Goal: Find specific page/section: Find specific page/section

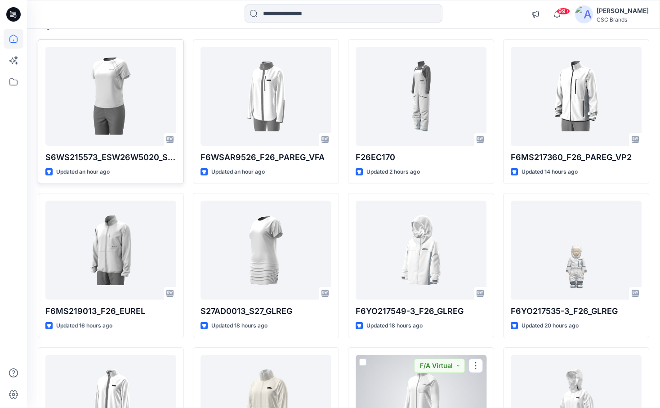
scroll to position [80, 0]
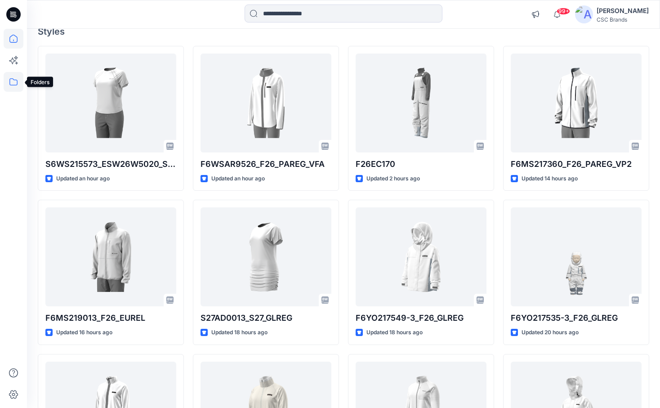
click at [13, 77] on icon at bounding box center [14, 82] width 20 height 20
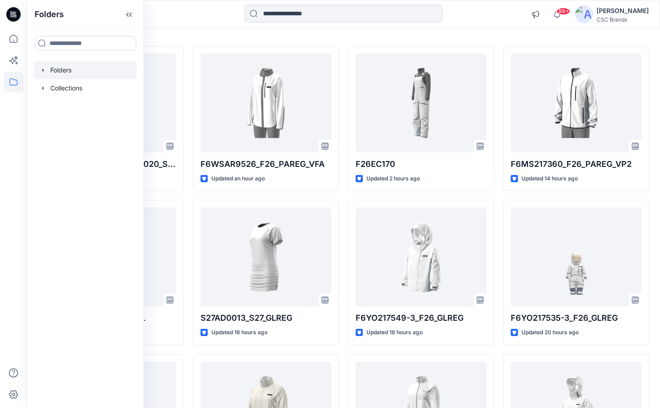
click at [61, 73] on div at bounding box center [85, 70] width 102 height 18
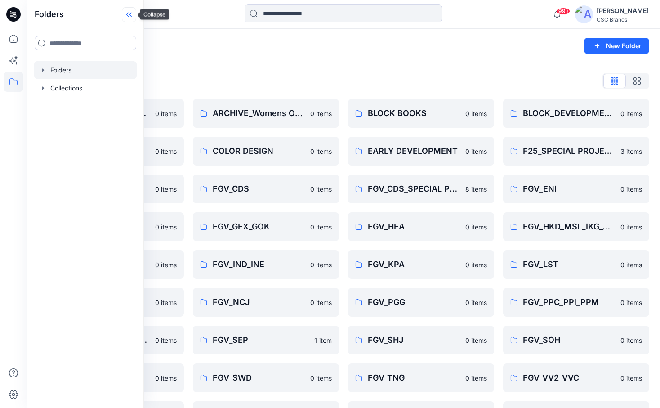
click at [133, 13] on icon at bounding box center [129, 14] width 14 height 15
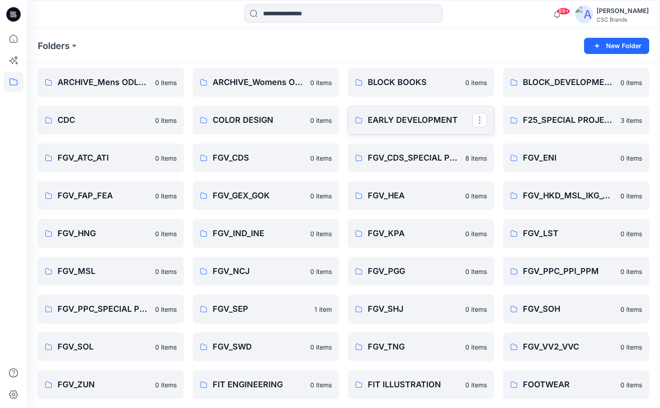
scroll to position [31, 0]
click at [130, 202] on link "FGV_FAP_FEA" at bounding box center [111, 195] width 146 height 29
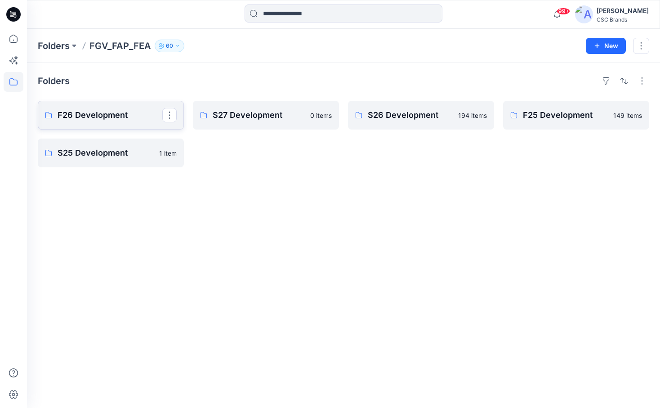
click at [116, 115] on p "F26 Development" at bounding box center [110, 115] width 105 height 13
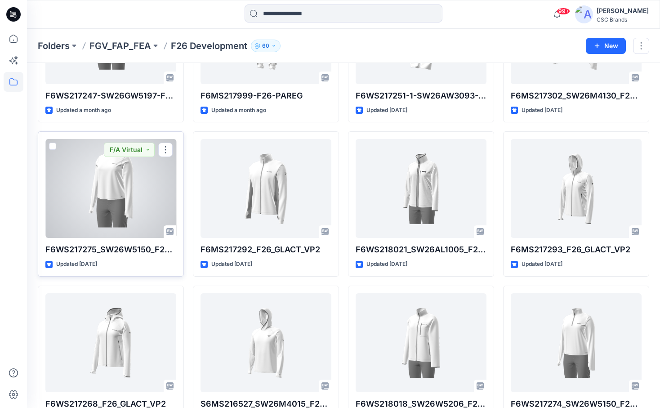
scroll to position [2585, 0]
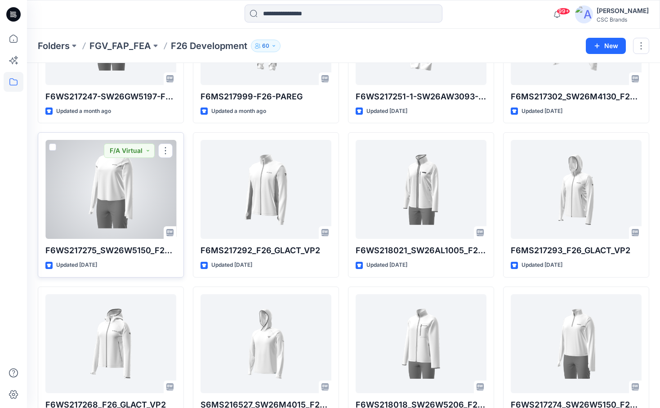
click at [144, 192] on div at bounding box center [110, 189] width 131 height 99
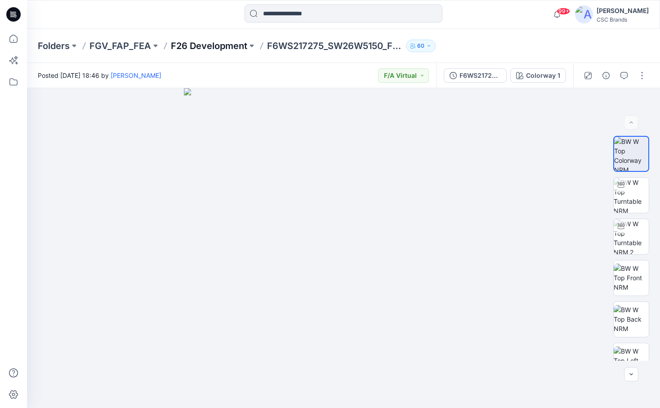
click at [198, 46] on p "F26 Development" at bounding box center [209, 46] width 76 height 13
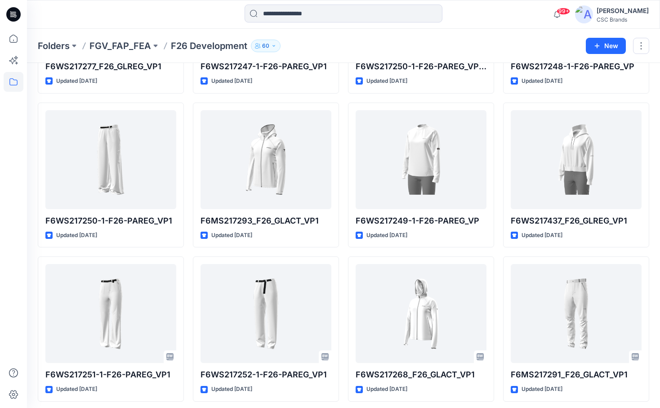
scroll to position [4164, 0]
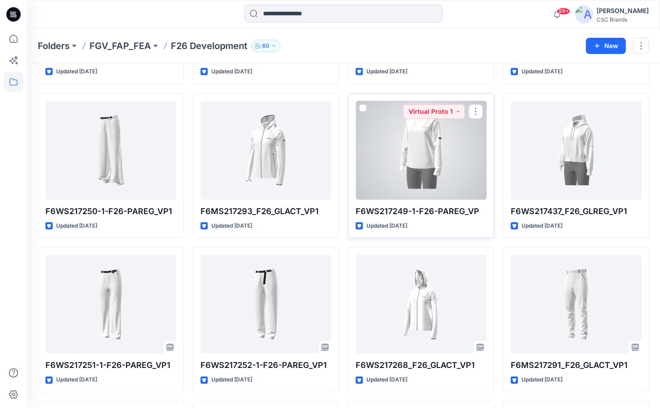
click at [436, 138] on div at bounding box center [420, 150] width 131 height 99
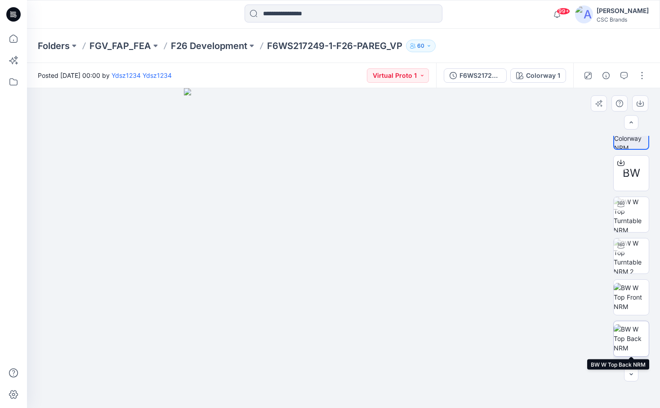
scroll to position [20, 0]
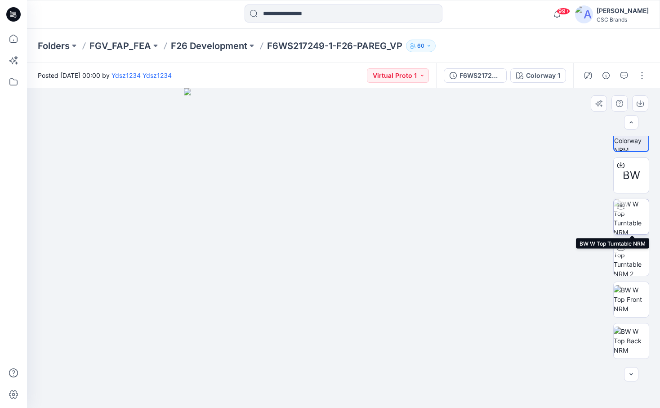
click at [632, 220] on img at bounding box center [630, 216] width 35 height 35
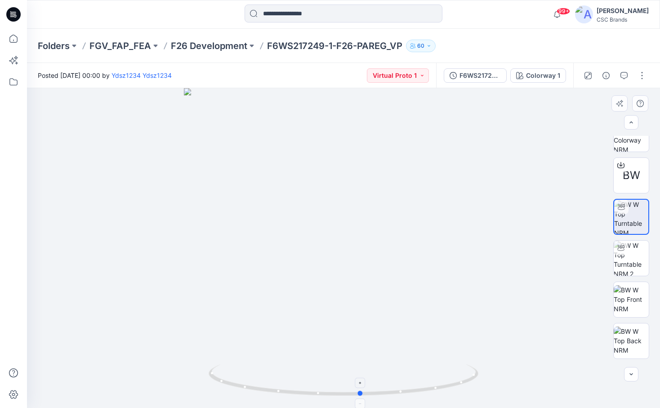
drag, startPoint x: 343, startPoint y: 393, endPoint x: 360, endPoint y: 388, distance: 18.1
click at [360, 388] on icon at bounding box center [345, 381] width 272 height 34
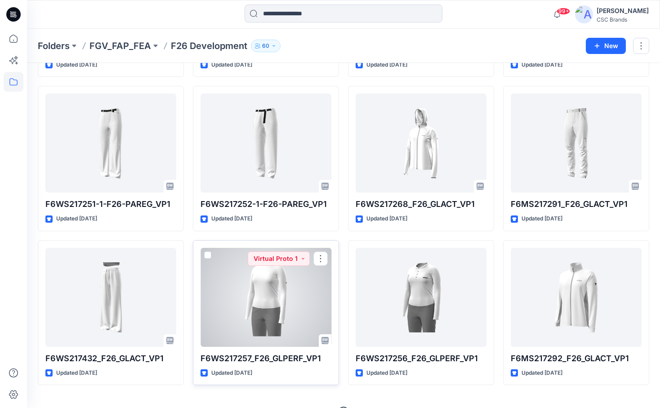
scroll to position [4325, 0]
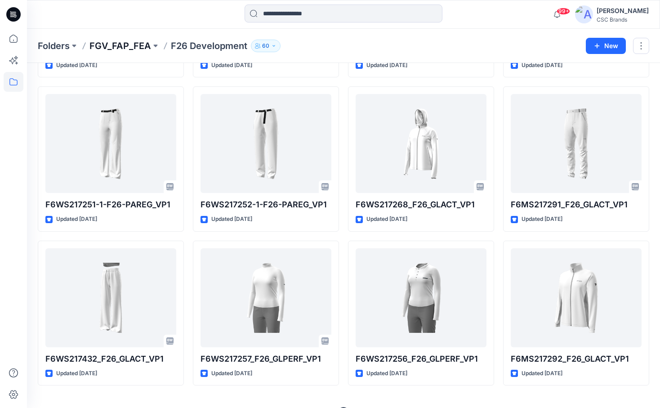
click at [126, 49] on p "FGV_FAP_FEA" at bounding box center [120, 46] width 62 height 13
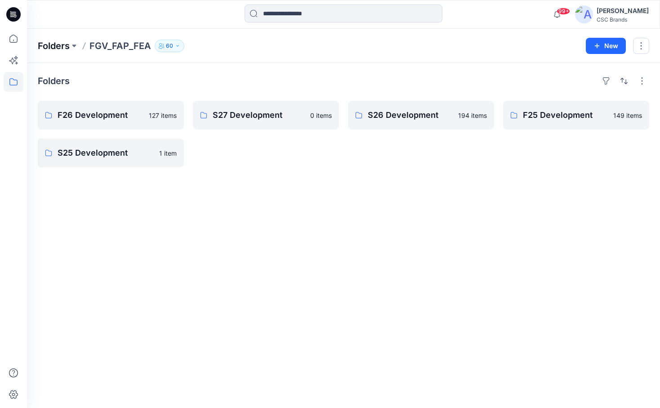
click at [68, 47] on p "Folders" at bounding box center [54, 46] width 32 height 13
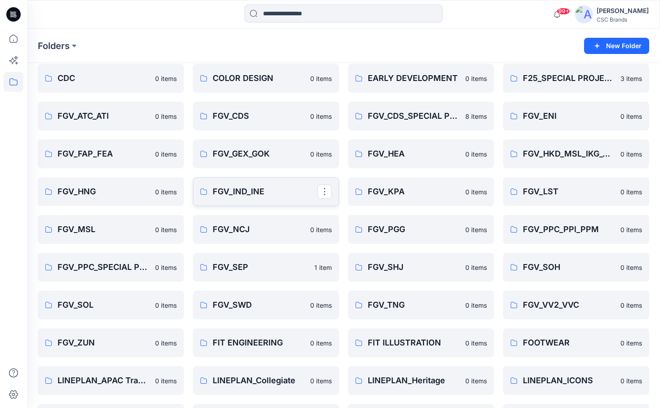
scroll to position [71, 0]
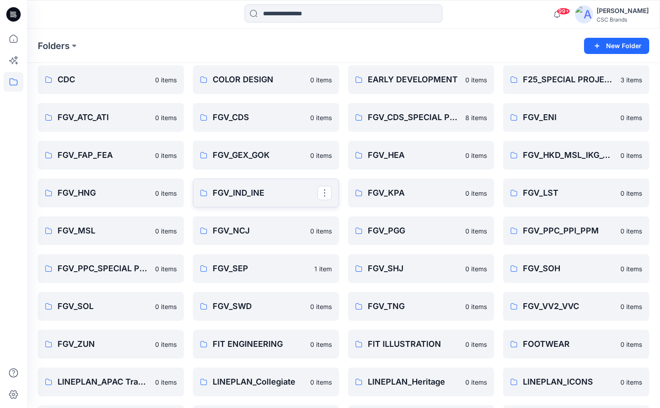
click at [254, 193] on p "FGV_IND_INE" at bounding box center [265, 193] width 105 height 13
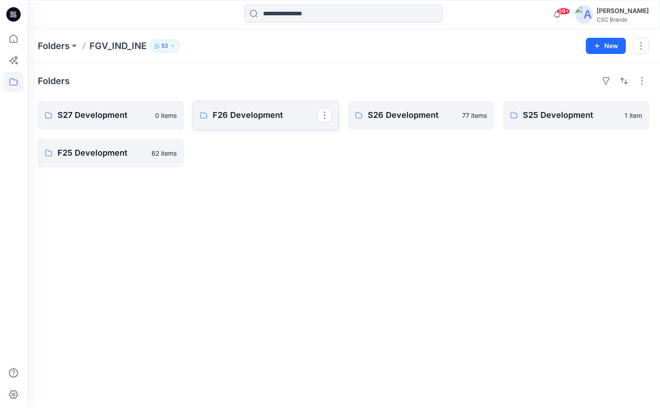
click at [236, 115] on p "F26 Development" at bounding box center [265, 115] width 105 height 13
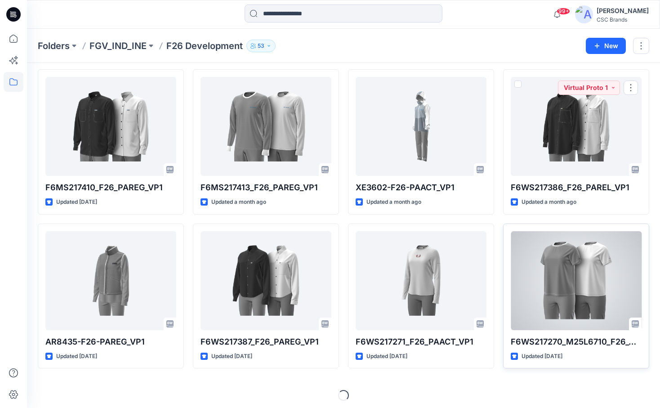
scroll to position [647, 0]
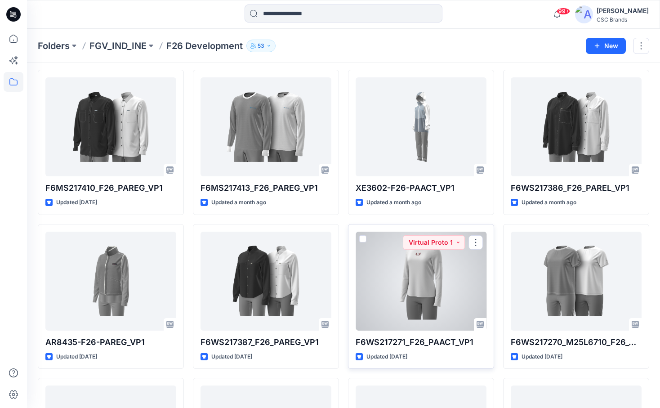
click at [435, 284] on div at bounding box center [420, 280] width 131 height 99
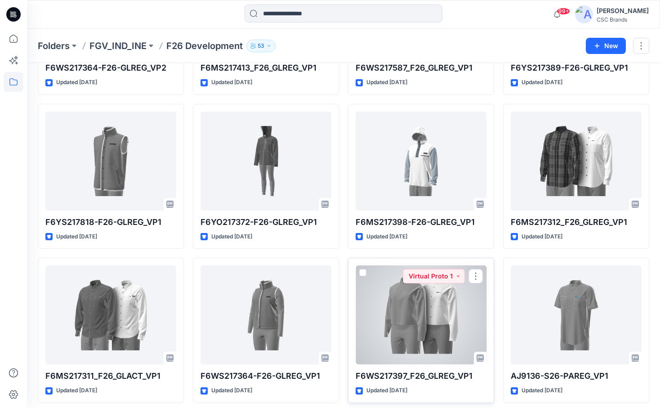
scroll to position [1074, 0]
click at [447, 320] on div at bounding box center [420, 315] width 131 height 99
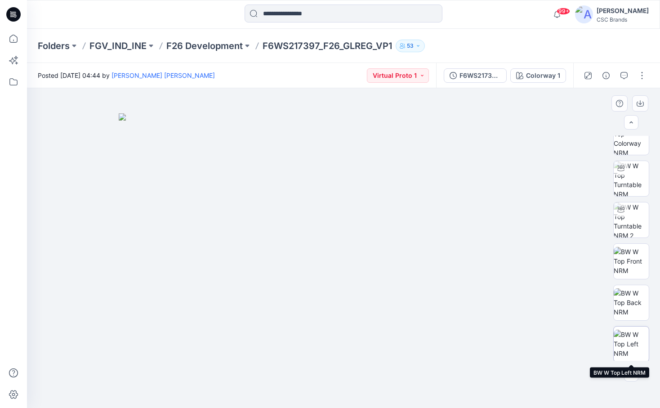
scroll to position [18, 0]
click at [636, 229] on img at bounding box center [630, 218] width 35 height 35
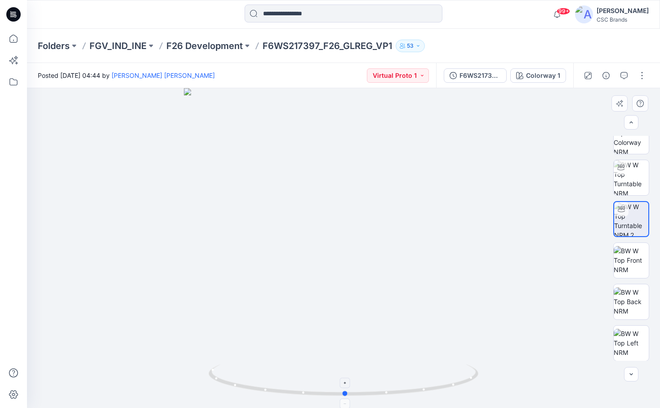
drag, startPoint x: 342, startPoint y: 392, endPoint x: 344, endPoint y: 386, distance: 7.0
click at [344, 386] on icon at bounding box center [345, 381] width 272 height 34
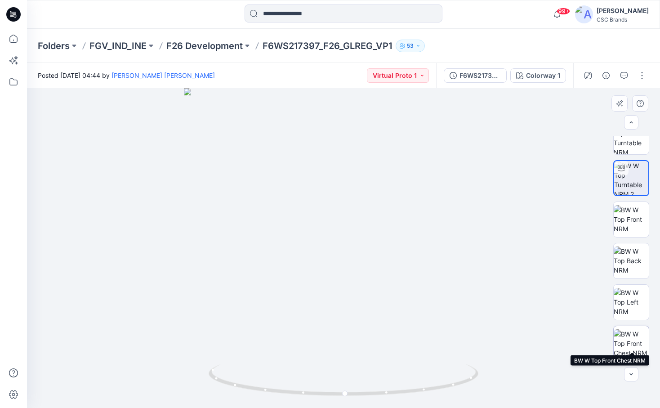
scroll to position [46, 0]
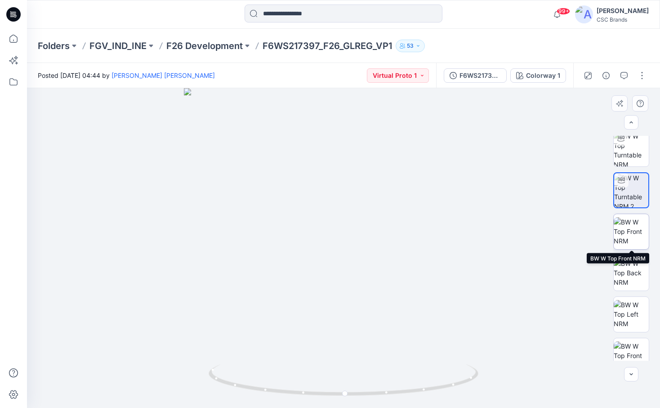
click at [635, 226] on img at bounding box center [630, 231] width 35 height 28
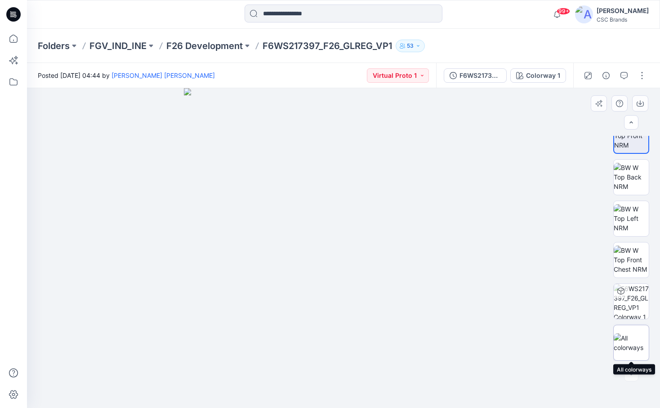
scroll to position [142, 0]
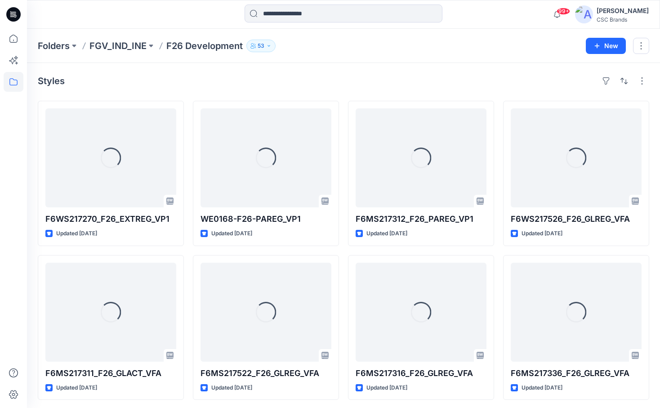
scroll to position [1074, 0]
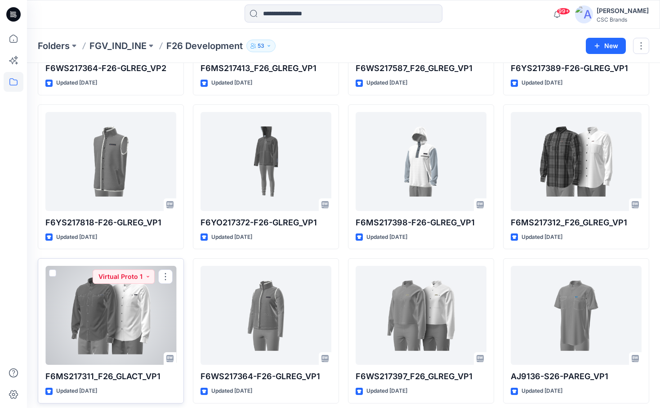
click at [145, 319] on div at bounding box center [110, 315] width 131 height 99
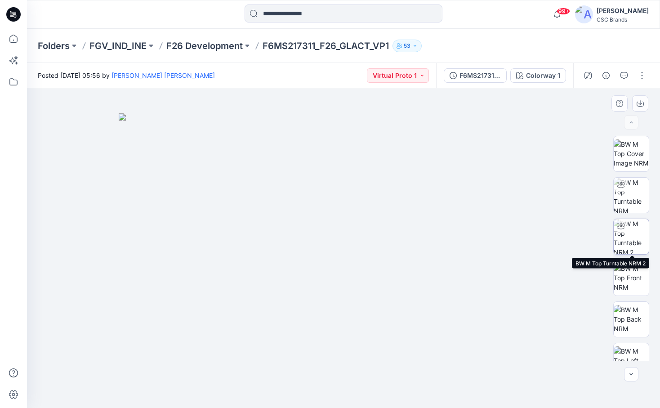
click at [636, 237] on img at bounding box center [630, 236] width 35 height 35
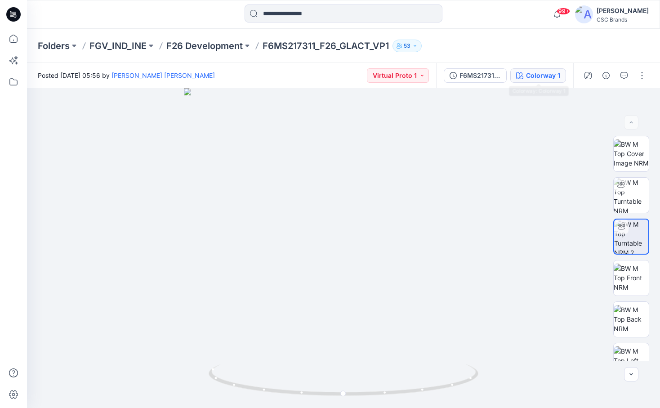
click at [542, 73] on div "Colorway 1" at bounding box center [543, 76] width 34 height 10
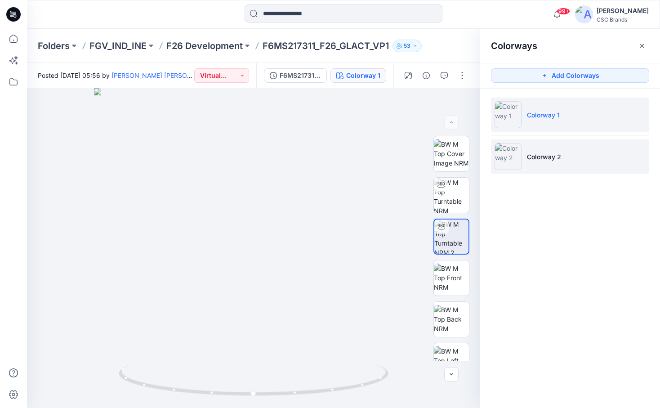
click at [533, 153] on p "Colorway 2" at bounding box center [544, 156] width 34 height 9
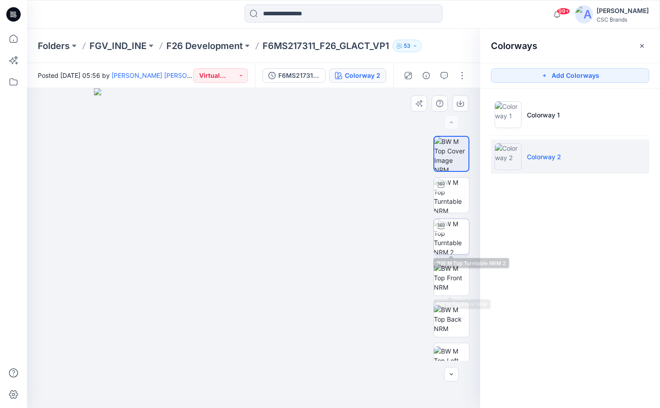
click at [454, 245] on img at bounding box center [451, 236] width 35 height 35
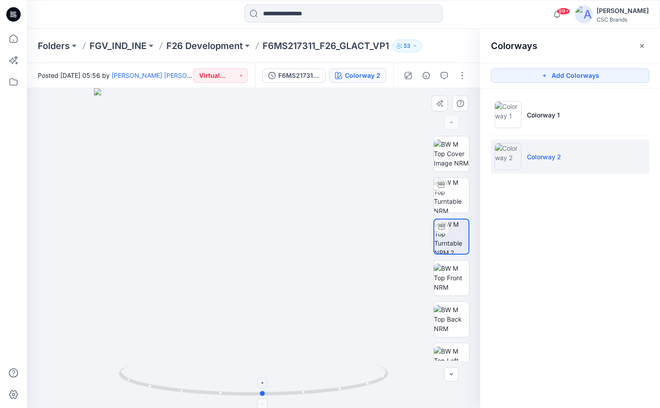
drag, startPoint x: 255, startPoint y: 394, endPoint x: 264, endPoint y: 371, distance: 24.8
click at [264, 371] on icon at bounding box center [255, 381] width 272 height 34
click at [461, 280] on img at bounding box center [451, 277] width 35 height 28
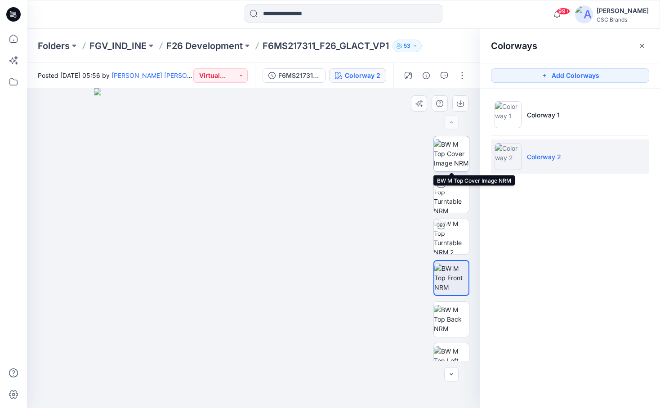
click at [457, 155] on img at bounding box center [451, 153] width 35 height 28
